Goal: Transaction & Acquisition: Subscribe to service/newsletter

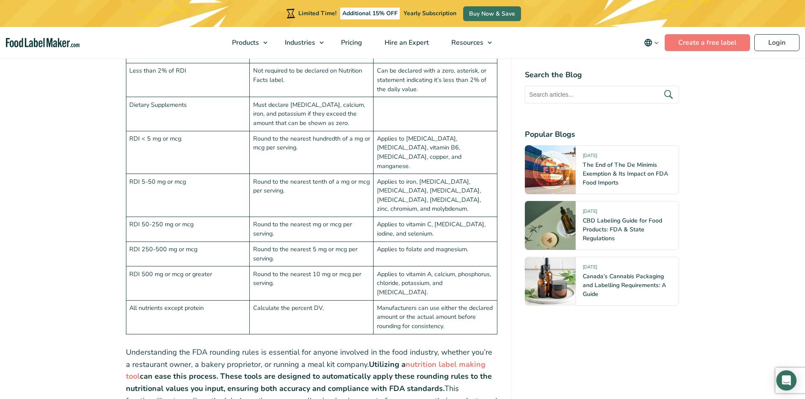
scroll to position [2107, 0]
click at [431, 359] on strong "nutrition label making tool" at bounding box center [306, 370] width 360 height 22
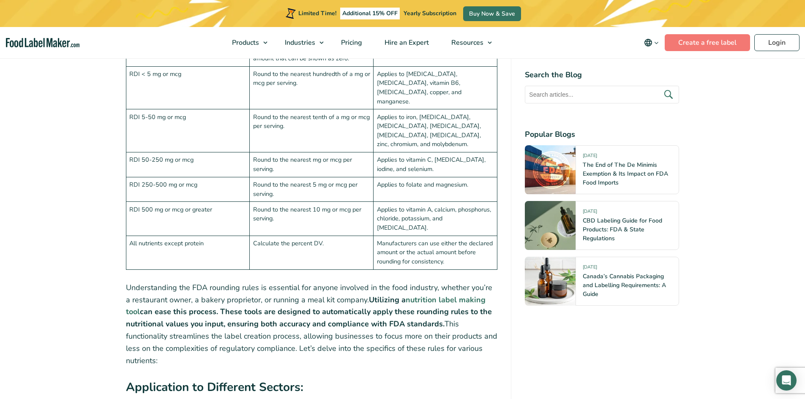
click at [454, 295] on strong "nutrition label making tool" at bounding box center [306, 306] width 360 height 22
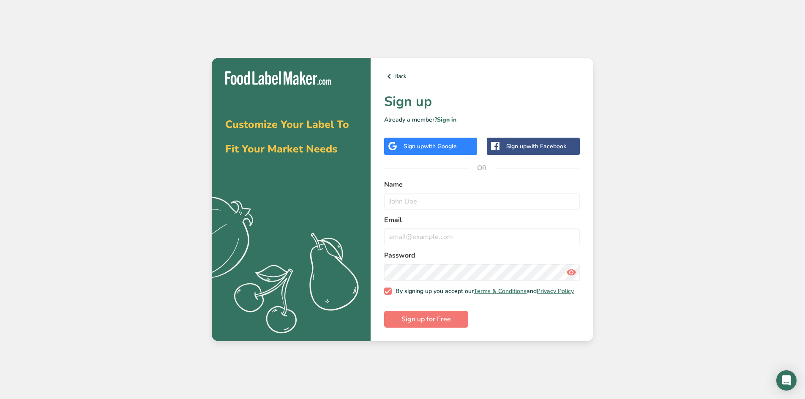
click at [516, 144] on div "Sign up with Facebook" at bounding box center [536, 146] width 60 height 9
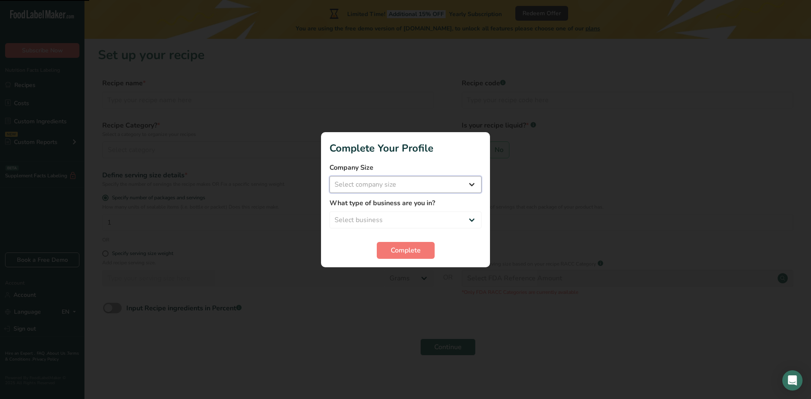
click at [375, 188] on select "Select company size Fewer than 10 Employees 10 to 50 Employees 51 to 500 Employ…" at bounding box center [406, 184] width 152 height 17
select select "2"
click at [330, 176] on select "Select company size Fewer than 10 Employees 10 to 50 Employees 51 to 500 Employ…" at bounding box center [406, 184] width 152 height 17
click at [385, 218] on select "Select business Packaged Food Manufacturer Restaurant & Cafe Bakery Meal Plans …" at bounding box center [406, 220] width 152 height 17
select select "5"
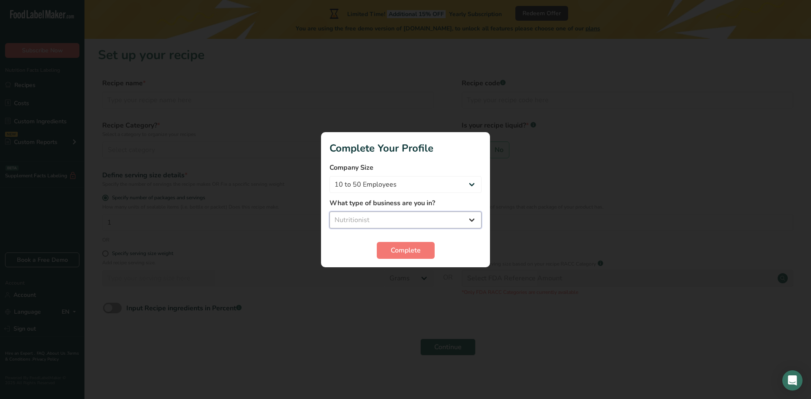
click at [330, 212] on select "Select business Packaged Food Manufacturer Restaurant & Cafe Bakery Meal Plans …" at bounding box center [406, 220] width 152 height 17
click at [392, 254] on span "Complete" at bounding box center [406, 251] width 30 height 10
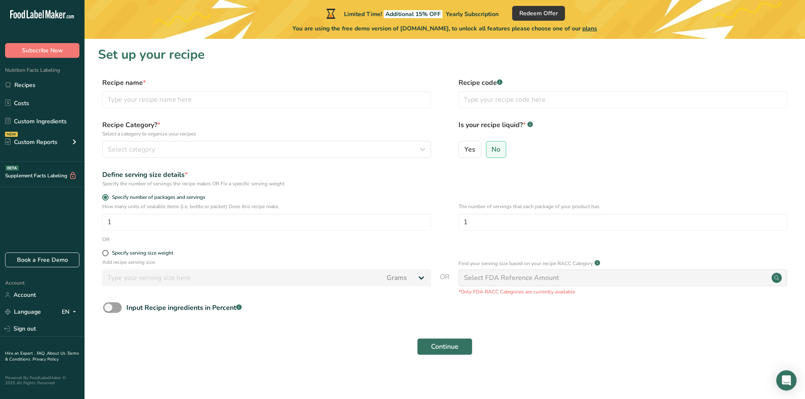
scroll to position [2, 0]
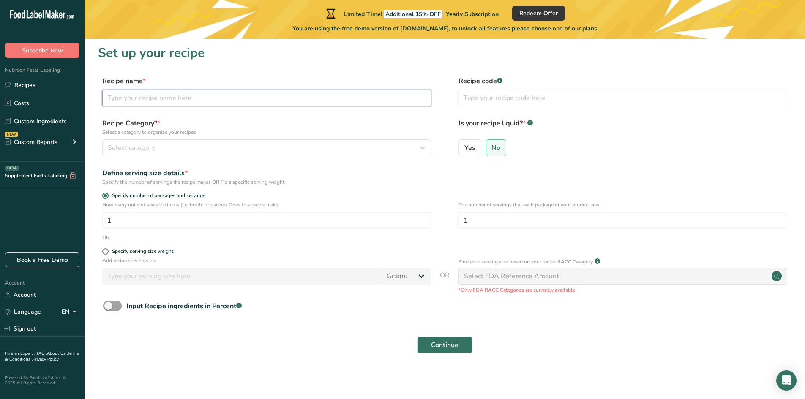
click at [123, 100] on input "text" at bounding box center [266, 98] width 329 height 17
click at [208, 101] on input "text" at bounding box center [266, 98] width 329 height 17
click at [469, 143] on label "Yes" at bounding box center [469, 147] width 23 height 17
click at [464, 145] on input "Yes" at bounding box center [461, 147] width 5 height 5
radio input "true"
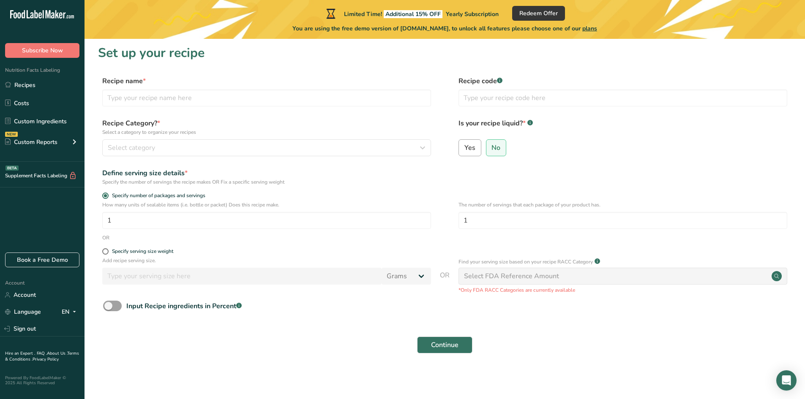
radio input "false"
select select "22"
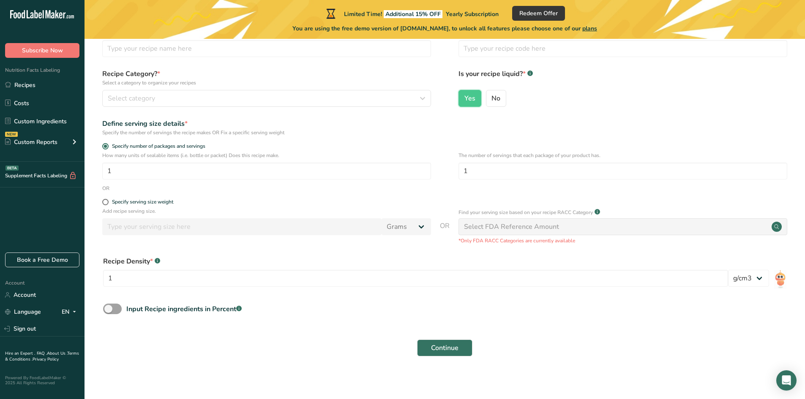
scroll to position [55, 0]
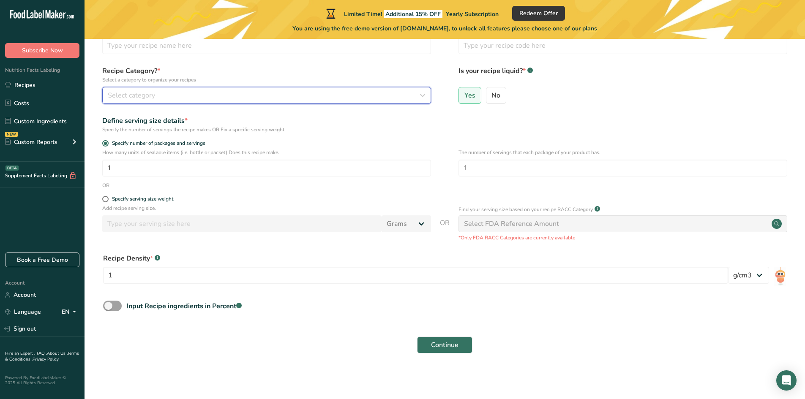
click at [113, 95] on span "Select category" at bounding box center [131, 95] width 47 height 10
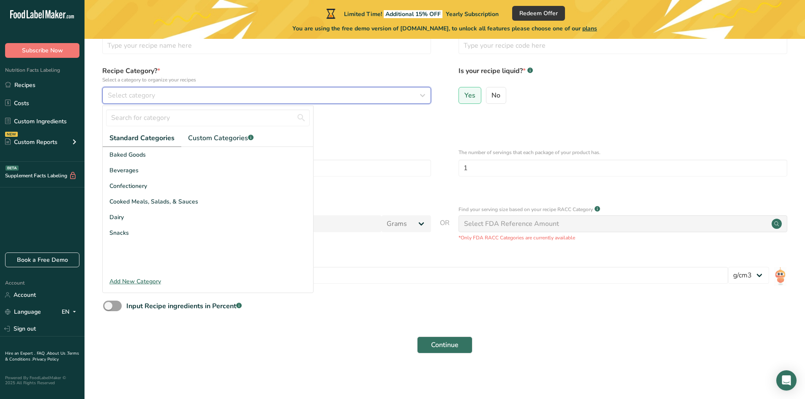
click at [113, 95] on span "Select category" at bounding box center [131, 95] width 47 height 10
